Goal: Information Seeking & Learning: Compare options

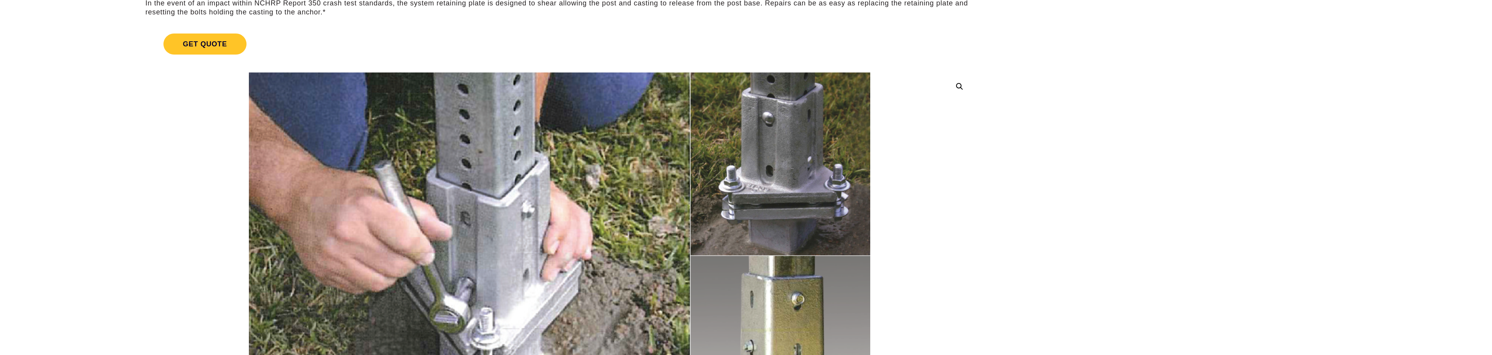
scroll to position [156, 0]
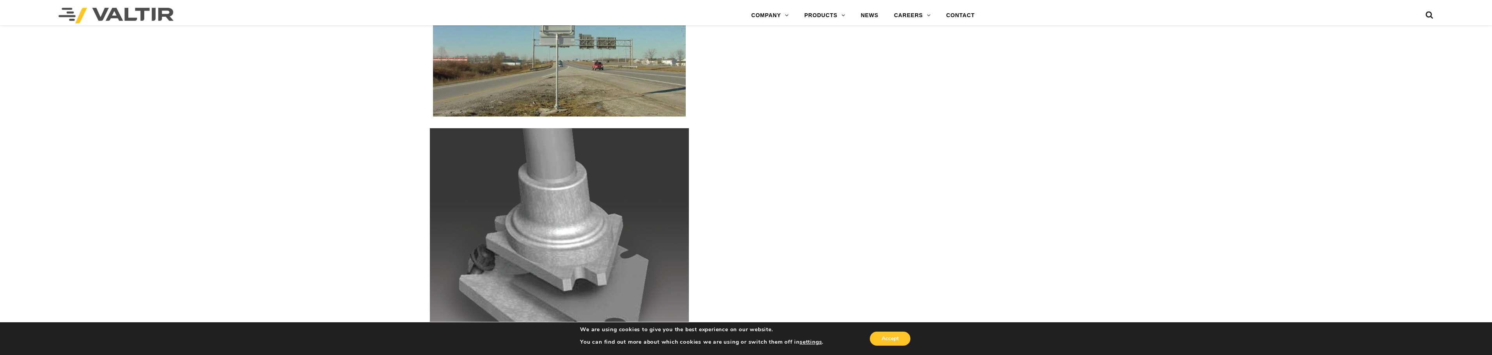
scroll to position [1482, 0]
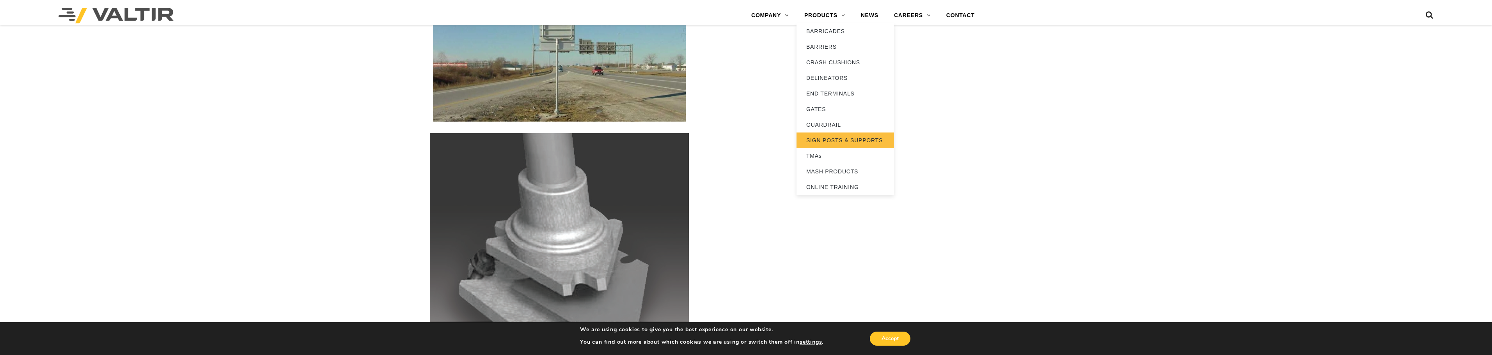
click at [828, 139] on link "SIGN POSTS & SUPPORTS" at bounding box center [845, 141] width 98 height 16
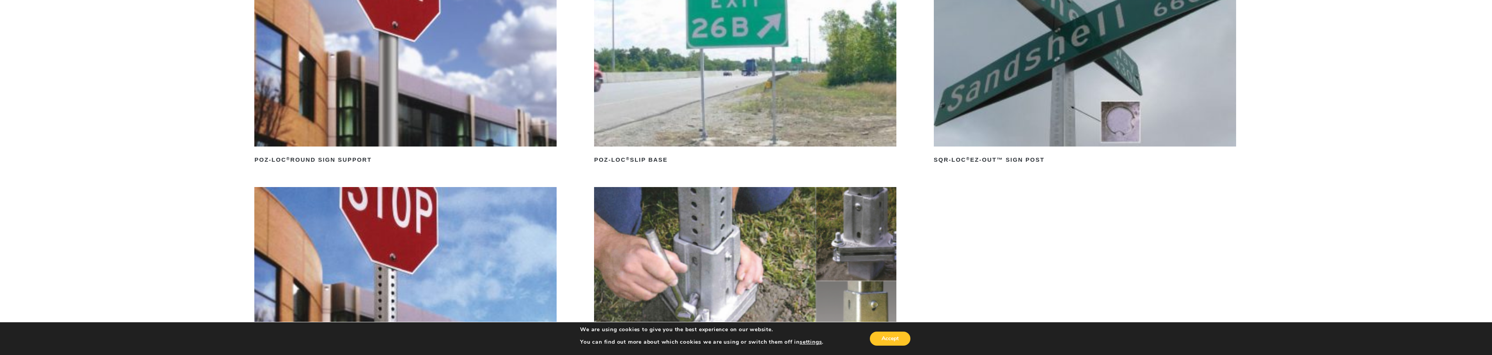
scroll to position [156, 0]
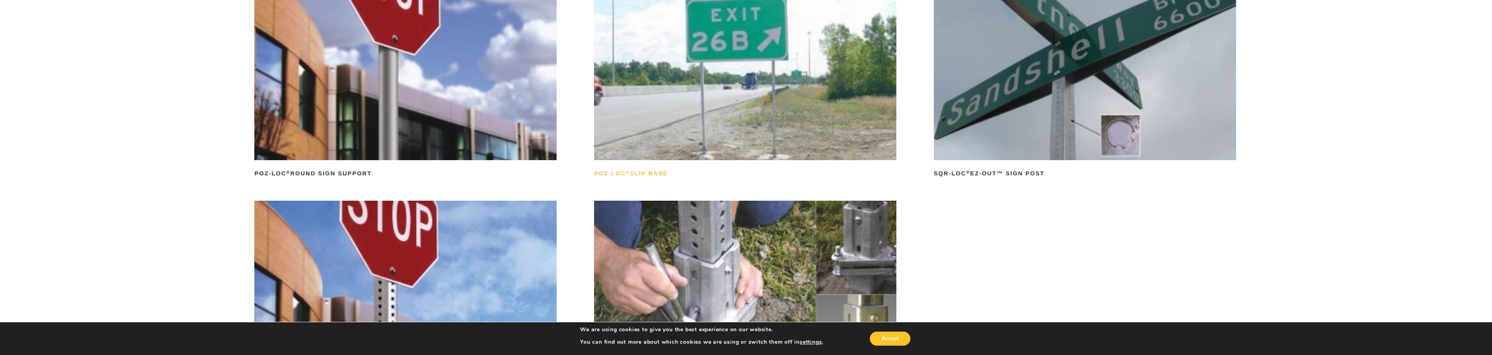
click at [645, 172] on h2 "POZ-LOC ® Slip Base" at bounding box center [745, 173] width 302 height 12
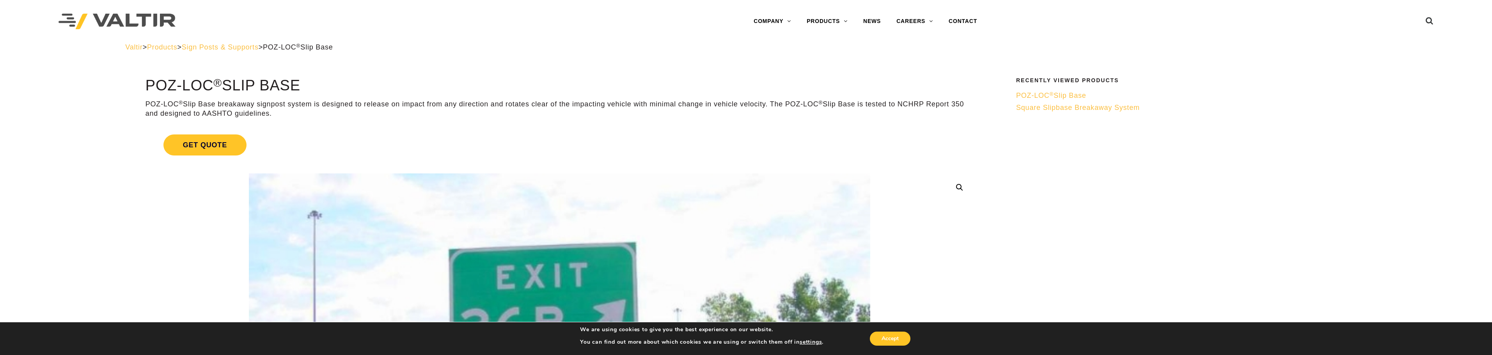
click at [241, 47] on span "Sign Posts & Supports" at bounding box center [220, 47] width 77 height 8
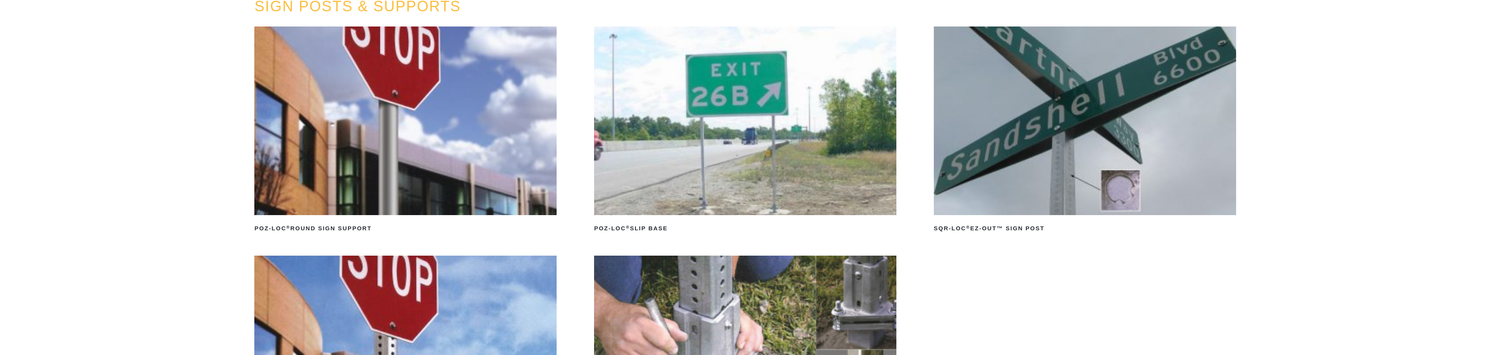
scroll to position [117, 0]
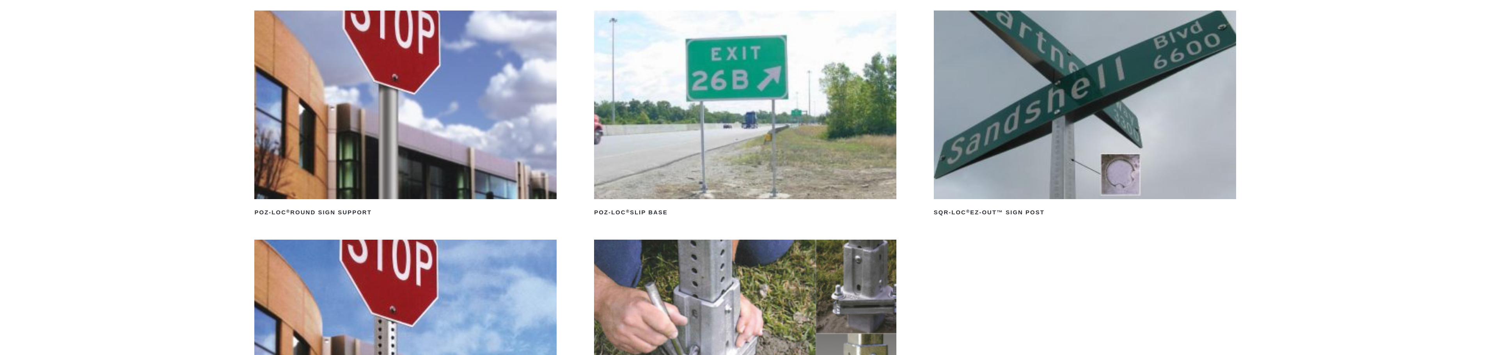
click at [398, 186] on img at bounding box center [405, 105] width 302 height 189
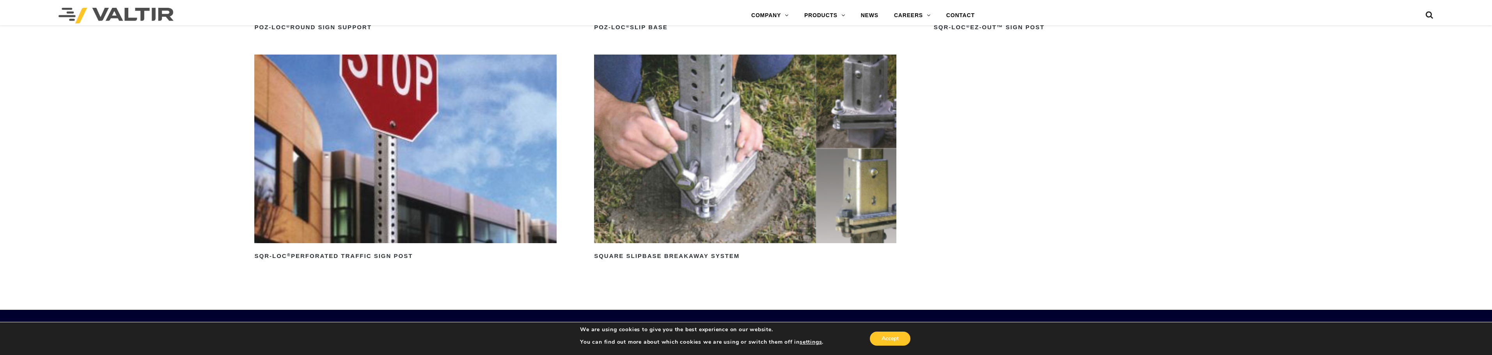
scroll to position [312, 0]
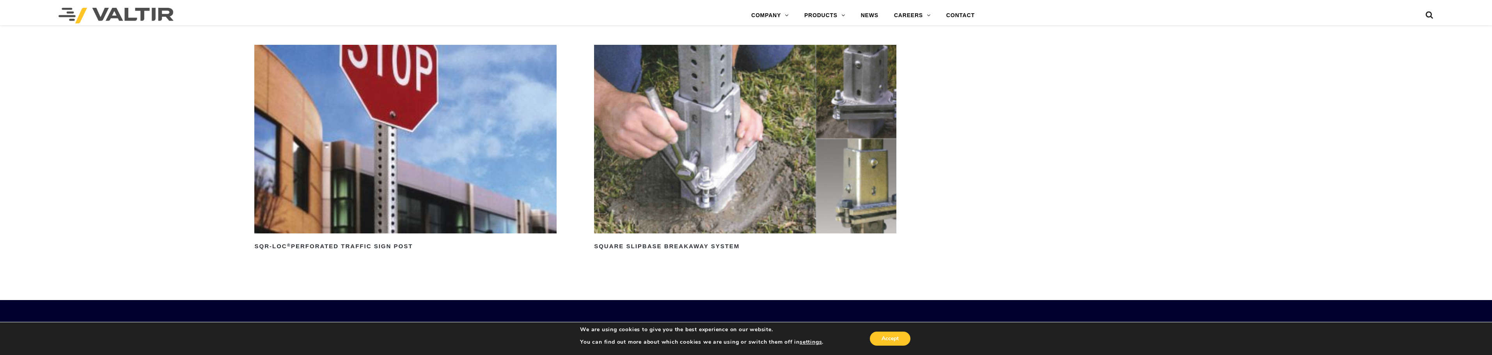
click at [802, 211] on img at bounding box center [745, 139] width 302 height 189
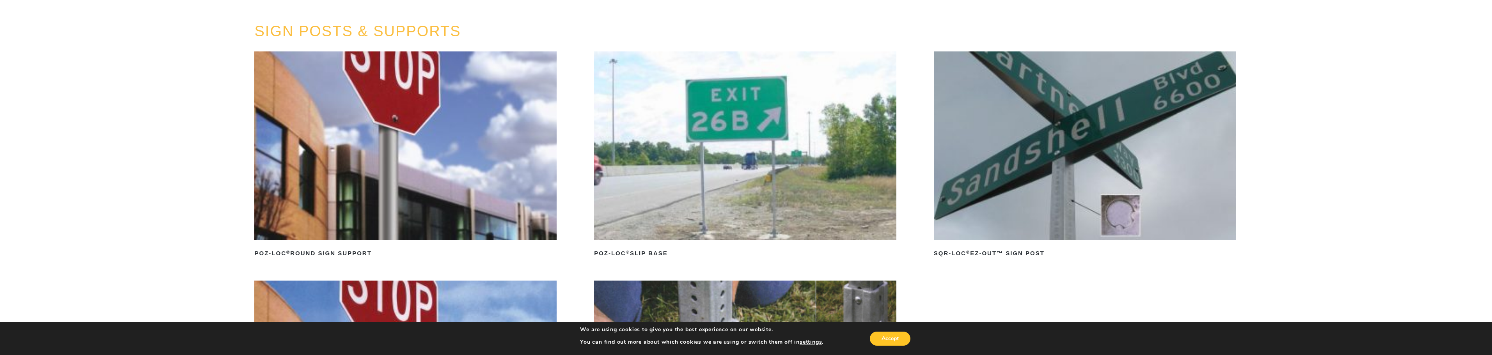
scroll to position [0, 0]
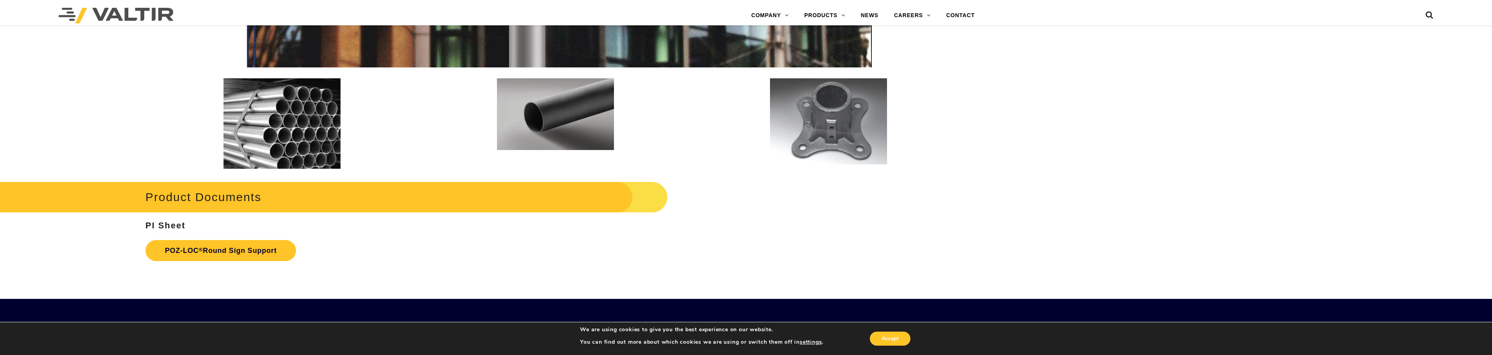
scroll to position [1482, 0]
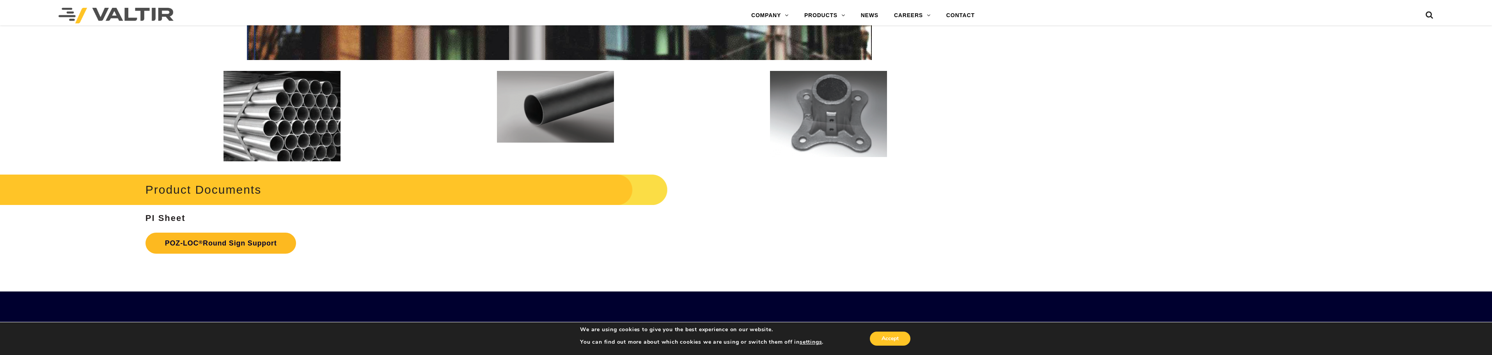
click at [244, 241] on link "POZ-LOC ® Round Sign Support" at bounding box center [220, 243] width 151 height 21
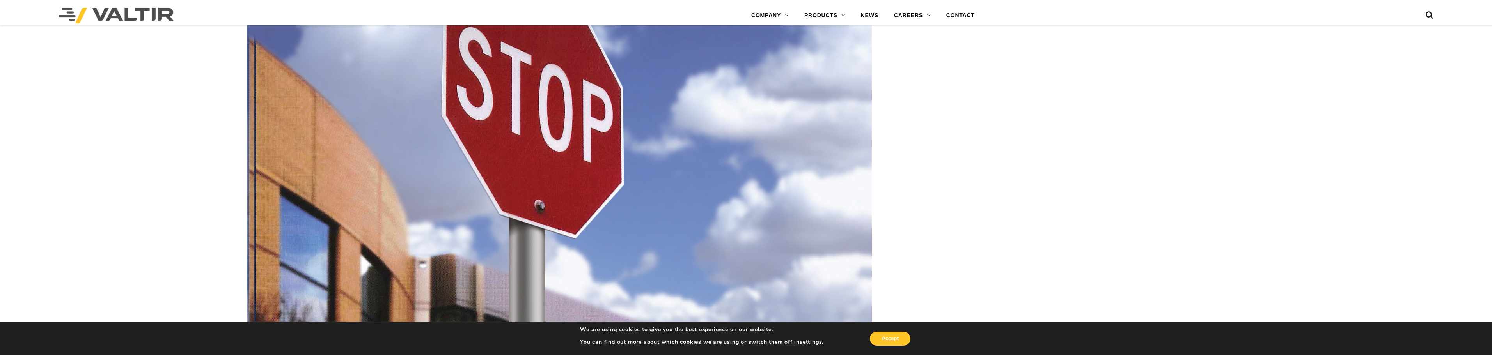
scroll to position [975, 0]
